Goal: Find specific page/section: Find specific page/section

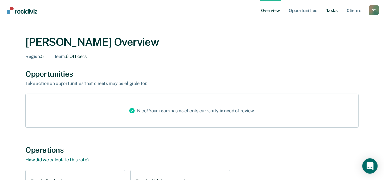
click at [333, 10] on link "Tasks" at bounding box center [332, 10] width 14 height 20
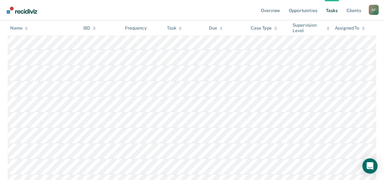
scroll to position [178, 0]
click at [270, 10] on link "Overview" at bounding box center [271, 10] width 22 height 20
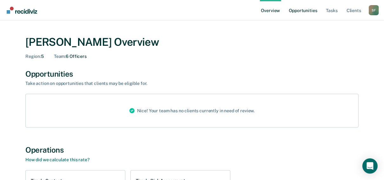
click at [299, 11] on link "Opportunities" at bounding box center [302, 10] width 31 height 20
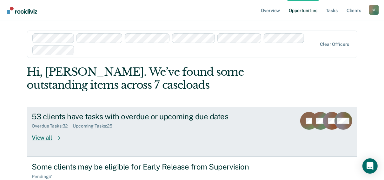
click at [42, 136] on div "View all" at bounding box center [50, 134] width 36 height 12
